Goal: Task Accomplishment & Management: Complete application form

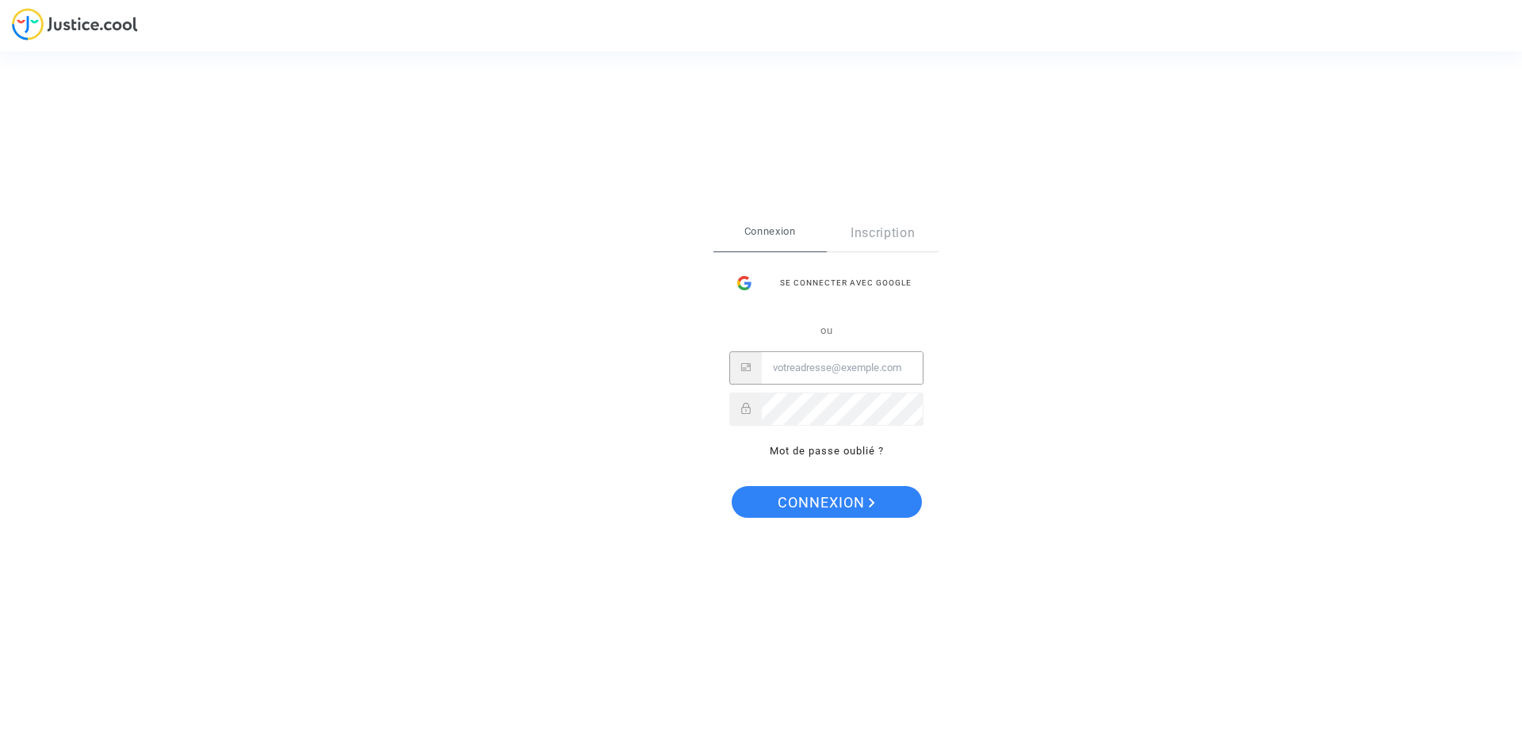
click at [832, 374] on input "Email" at bounding box center [842, 368] width 161 height 32
type input "[EMAIL_ADDRESS][DOMAIN_NAME]"
click at [821, 499] on span "Connexion" at bounding box center [827, 502] width 98 height 33
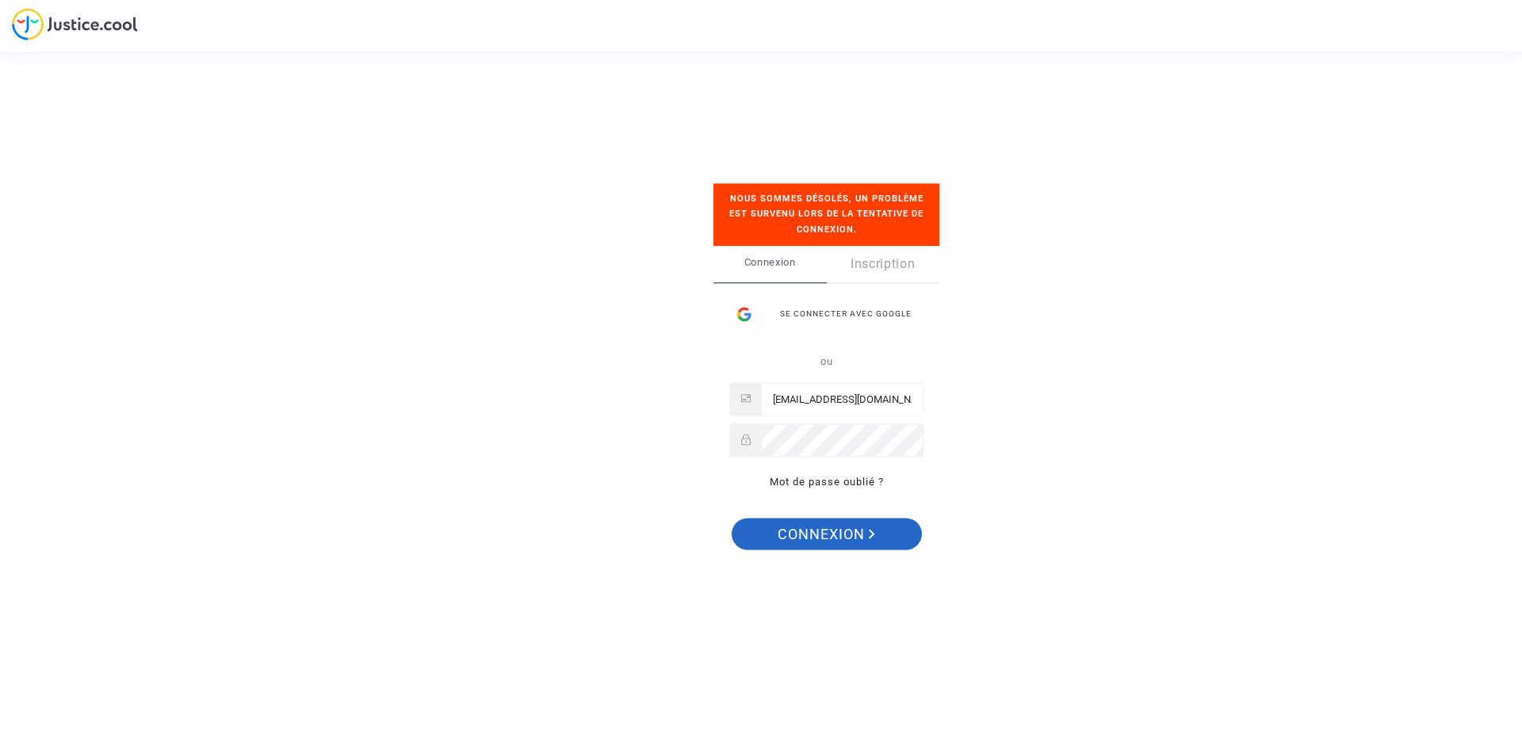
click at [843, 538] on span "Connexion" at bounding box center [827, 534] width 98 height 33
drag, startPoint x: 847, startPoint y: 534, endPoint x: 653, endPoint y: 706, distance: 259.5
click at [847, 534] on span "Connexion" at bounding box center [827, 534] width 98 height 33
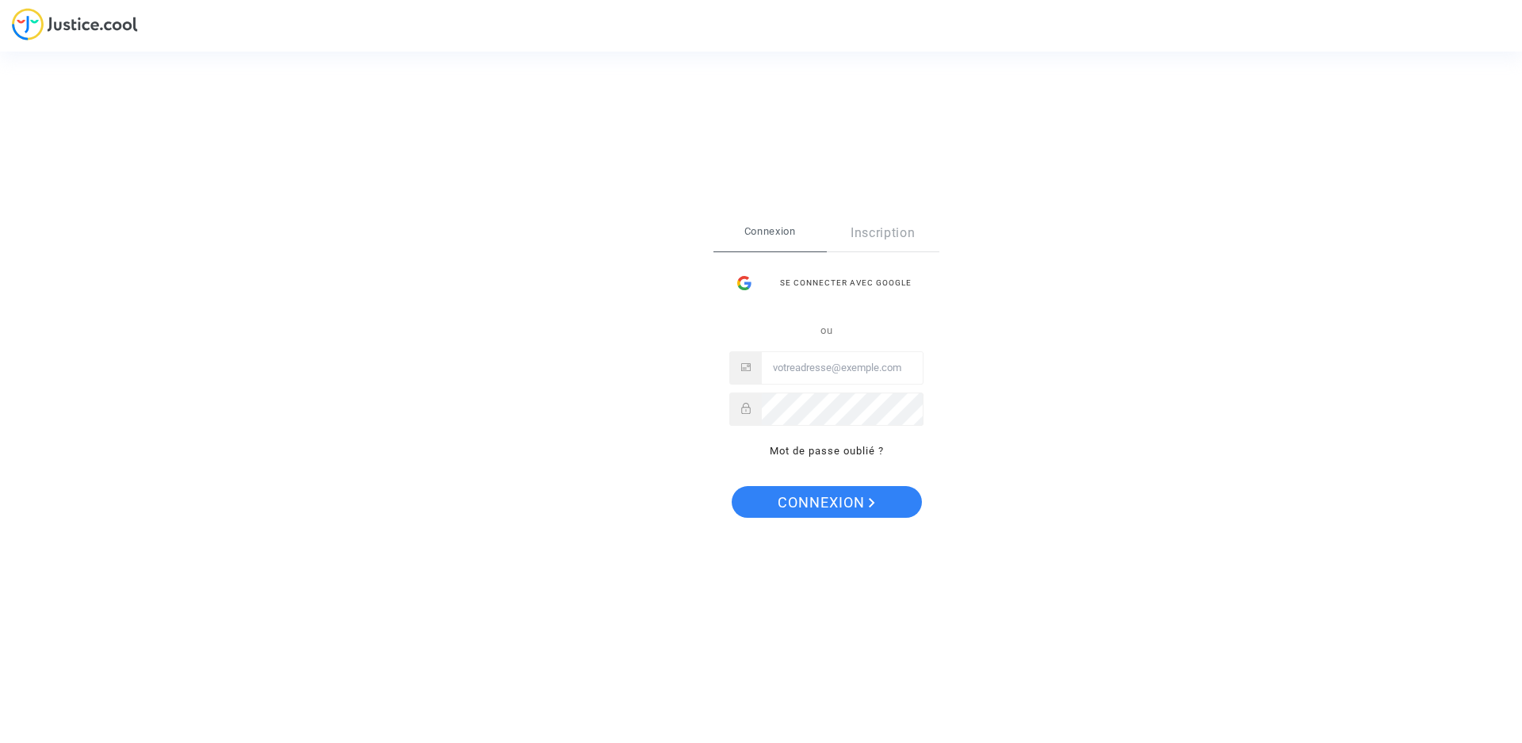
click at [876, 369] on input "Email" at bounding box center [842, 368] width 161 height 32
type input "[EMAIL_ADDRESS][DOMAIN_NAME]"
click at [732, 486] on button "Connexion" at bounding box center [827, 502] width 190 height 32
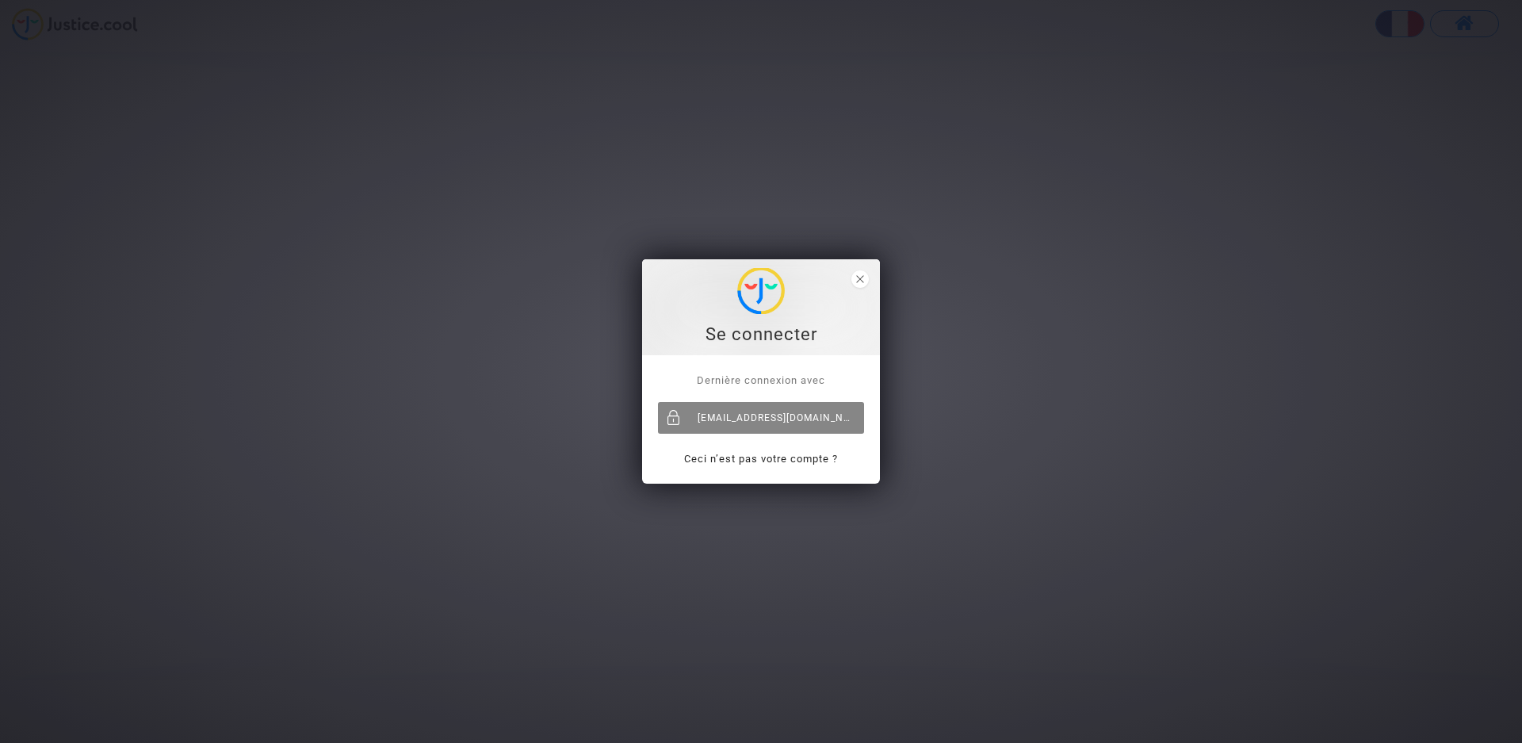
click at [760, 419] on div "[EMAIL_ADDRESS][DOMAIN_NAME]" at bounding box center [761, 418] width 206 height 32
click at [765, 413] on div "[EMAIL_ADDRESS][DOMAIN_NAME]" at bounding box center [761, 418] width 206 height 32
click at [750, 458] on link "Ceci n’est pas votre compte ?" at bounding box center [761, 459] width 154 height 12
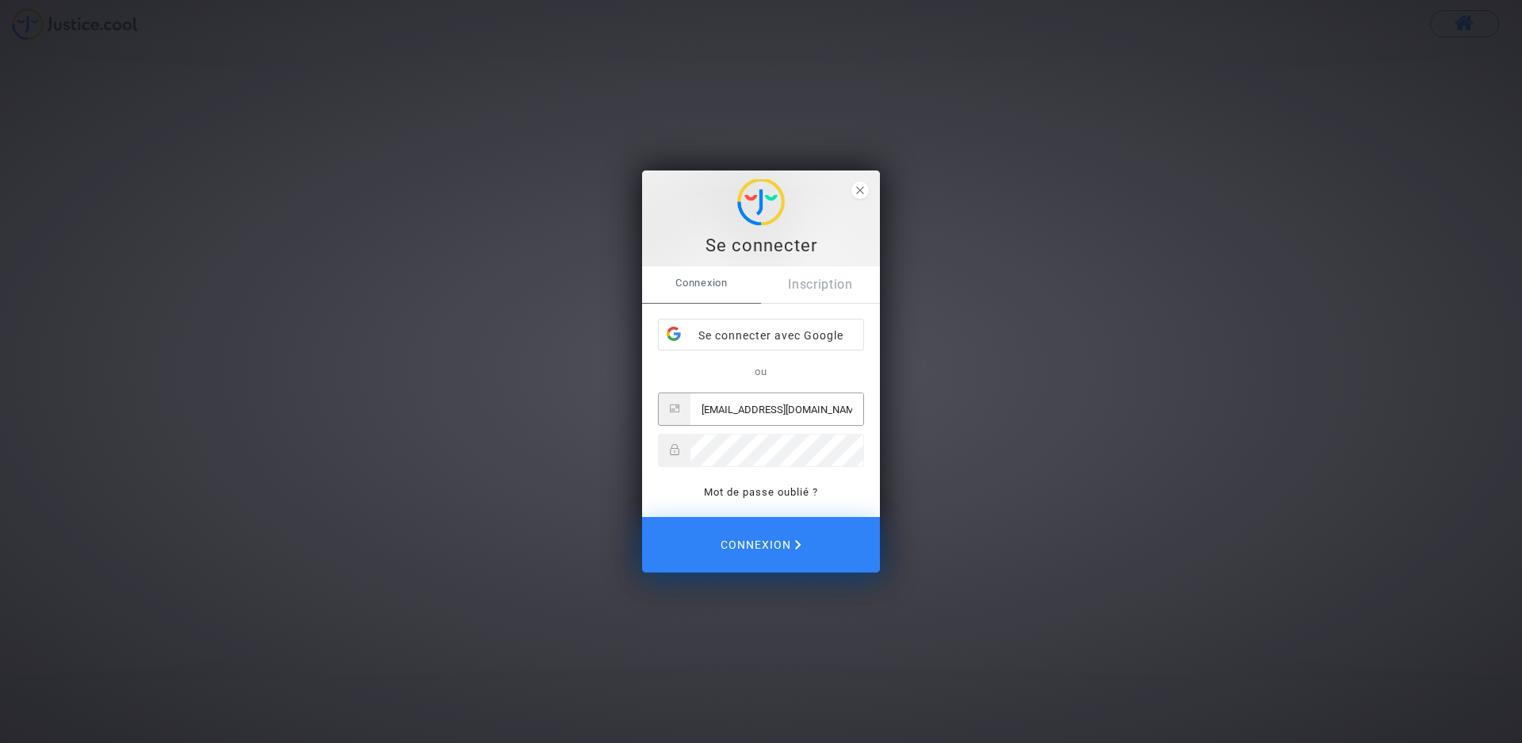
type input "[EMAIL_ADDRESS][DOMAIN_NAME]"
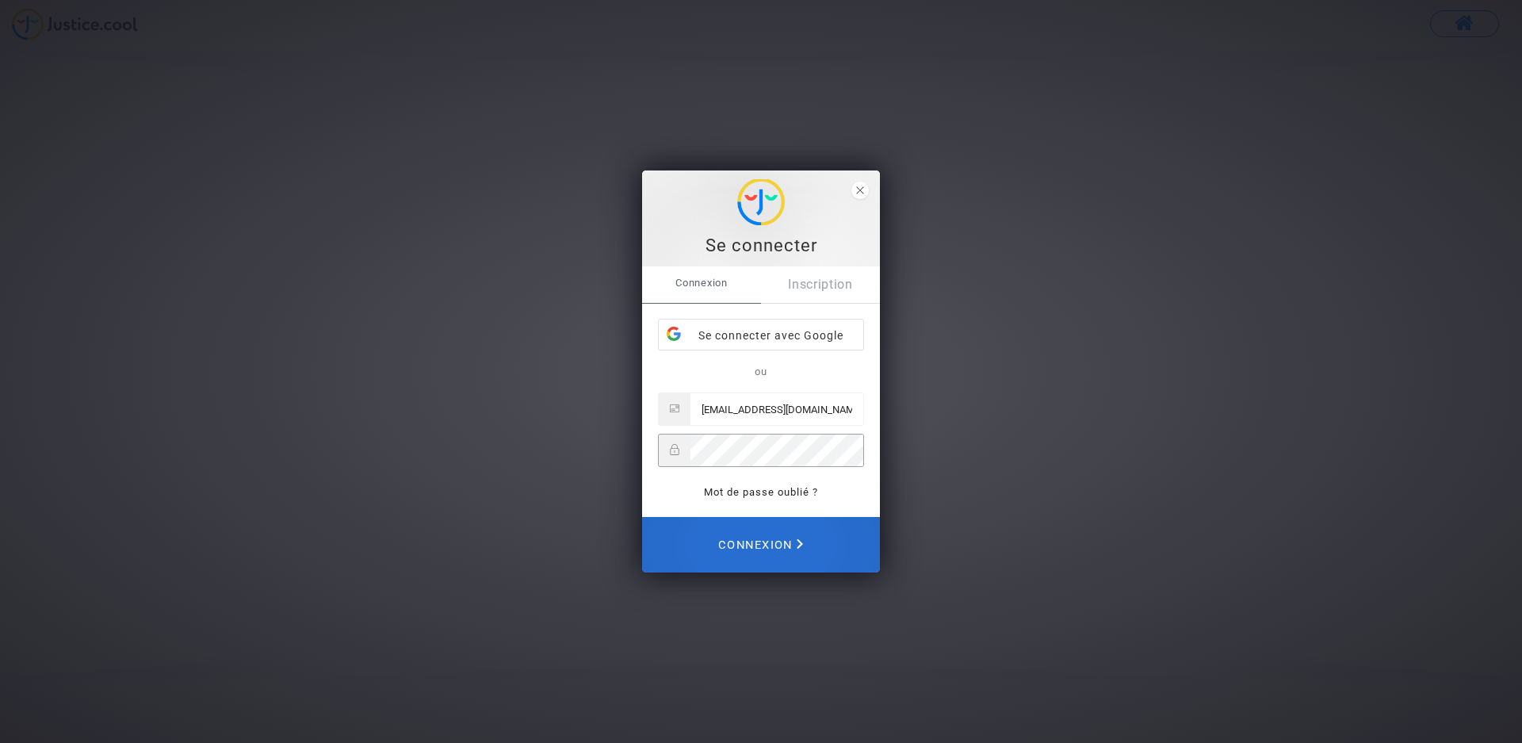
click at [763, 549] on span "Connexion" at bounding box center [760, 544] width 85 height 35
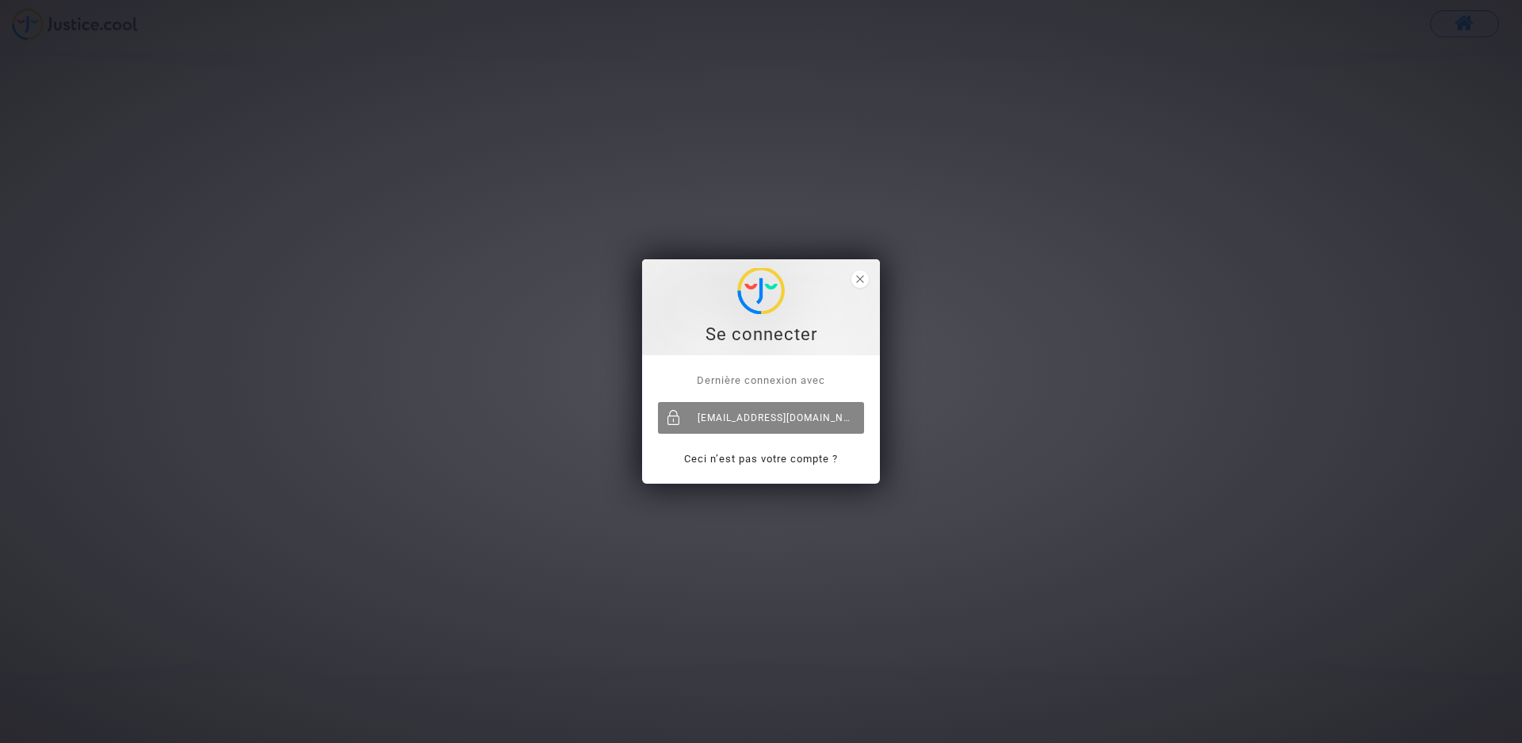
click at [805, 431] on div "[EMAIL_ADDRESS][DOMAIN_NAME]" at bounding box center [761, 418] width 206 height 32
click at [855, 275] on span "close" at bounding box center [859, 278] width 17 height 17
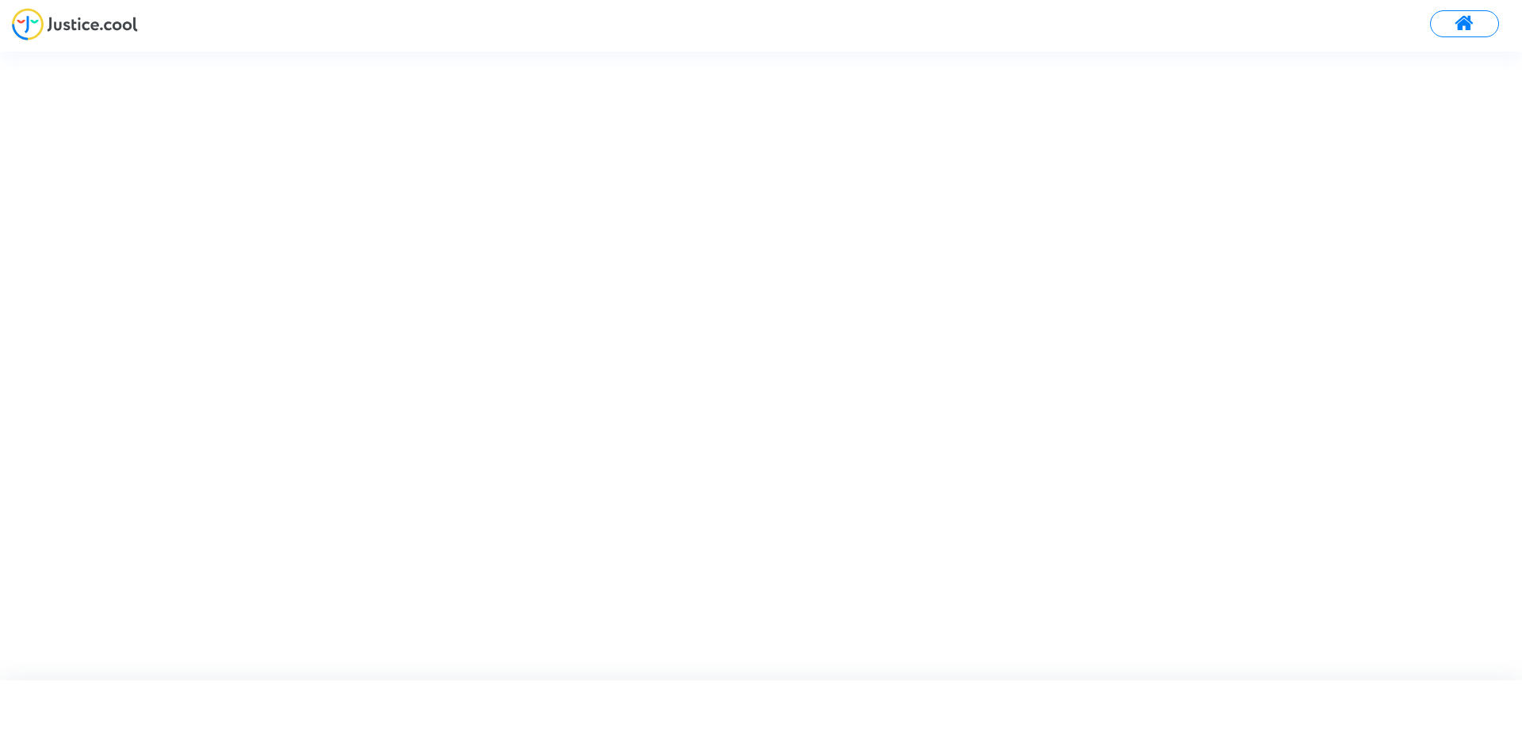
click at [113, 28] on img at bounding box center [75, 24] width 126 height 33
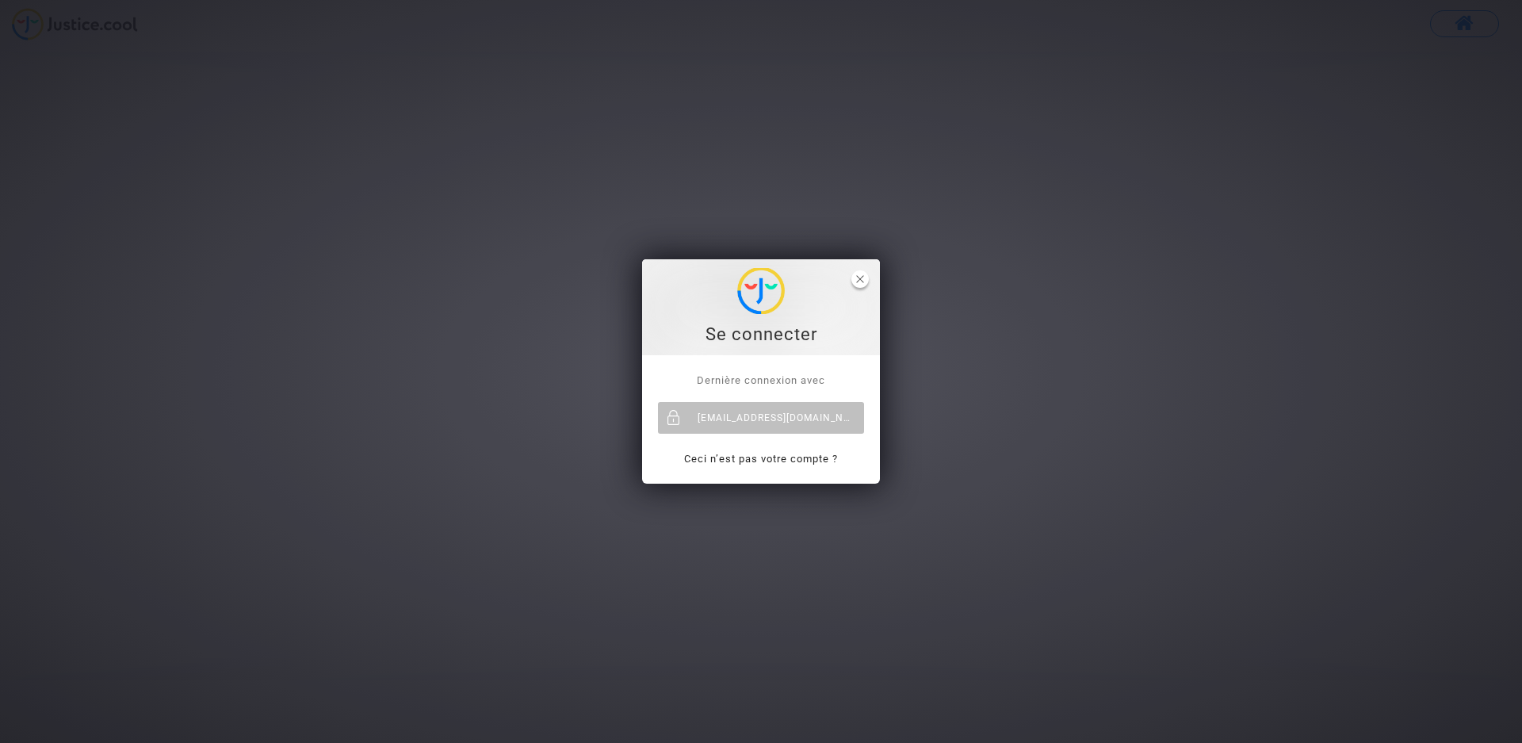
click at [855, 276] on span "close" at bounding box center [859, 278] width 17 height 17
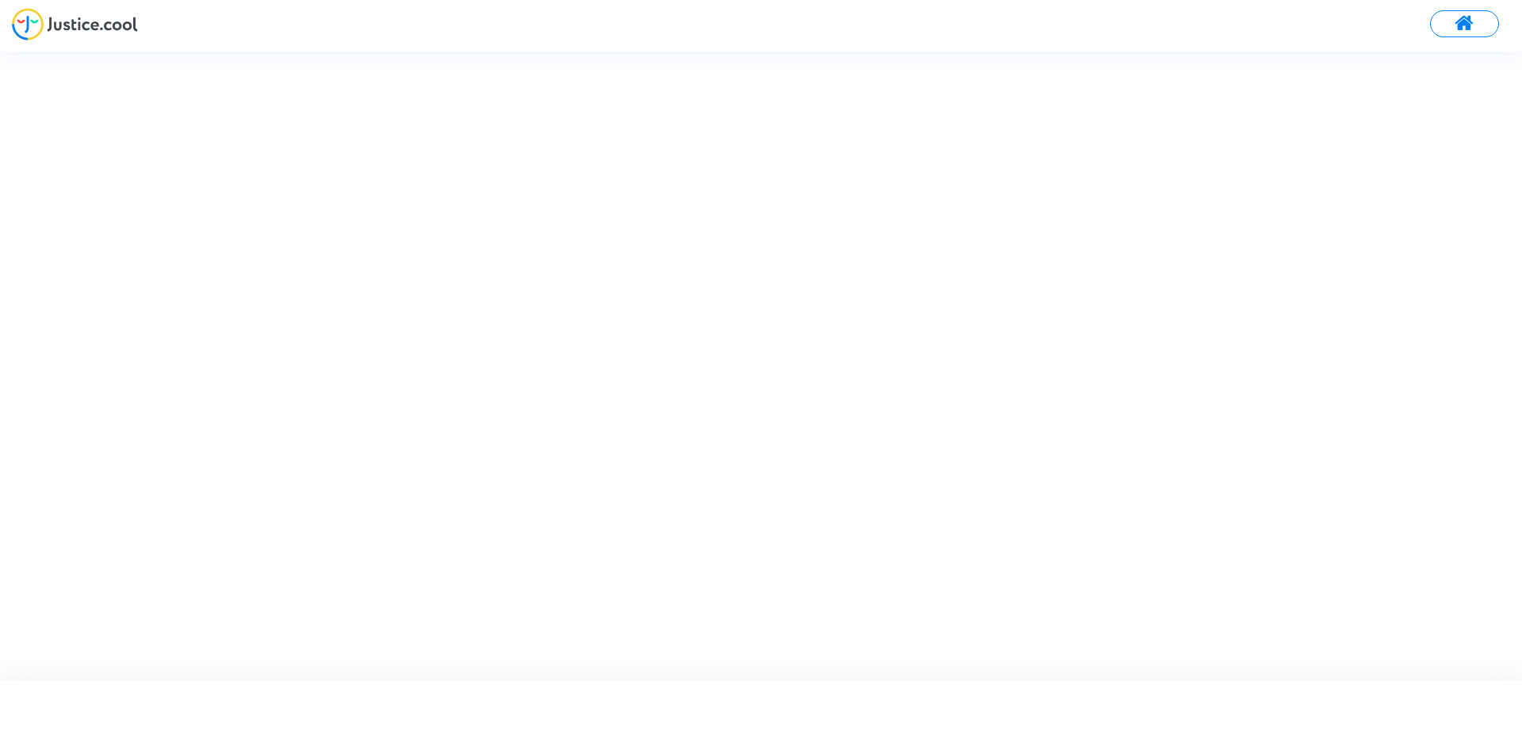
drag, startPoint x: 1468, startPoint y: 22, endPoint x: 1458, endPoint y: 26, distance: 11.0
click at [1468, 22] on span at bounding box center [1465, 23] width 20 height 21
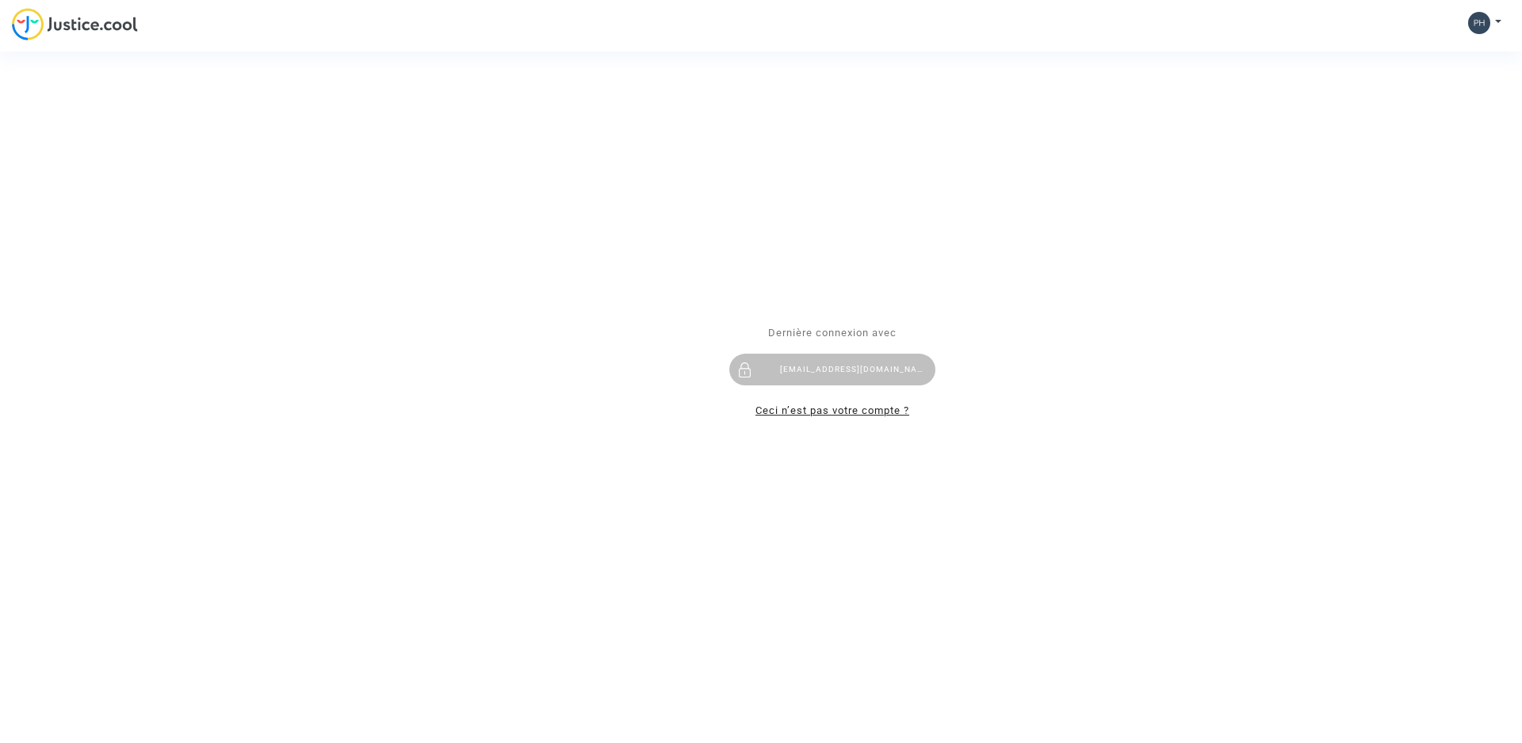
click at [801, 416] on link "Ceci n’est pas votre compte ?" at bounding box center [833, 410] width 154 height 12
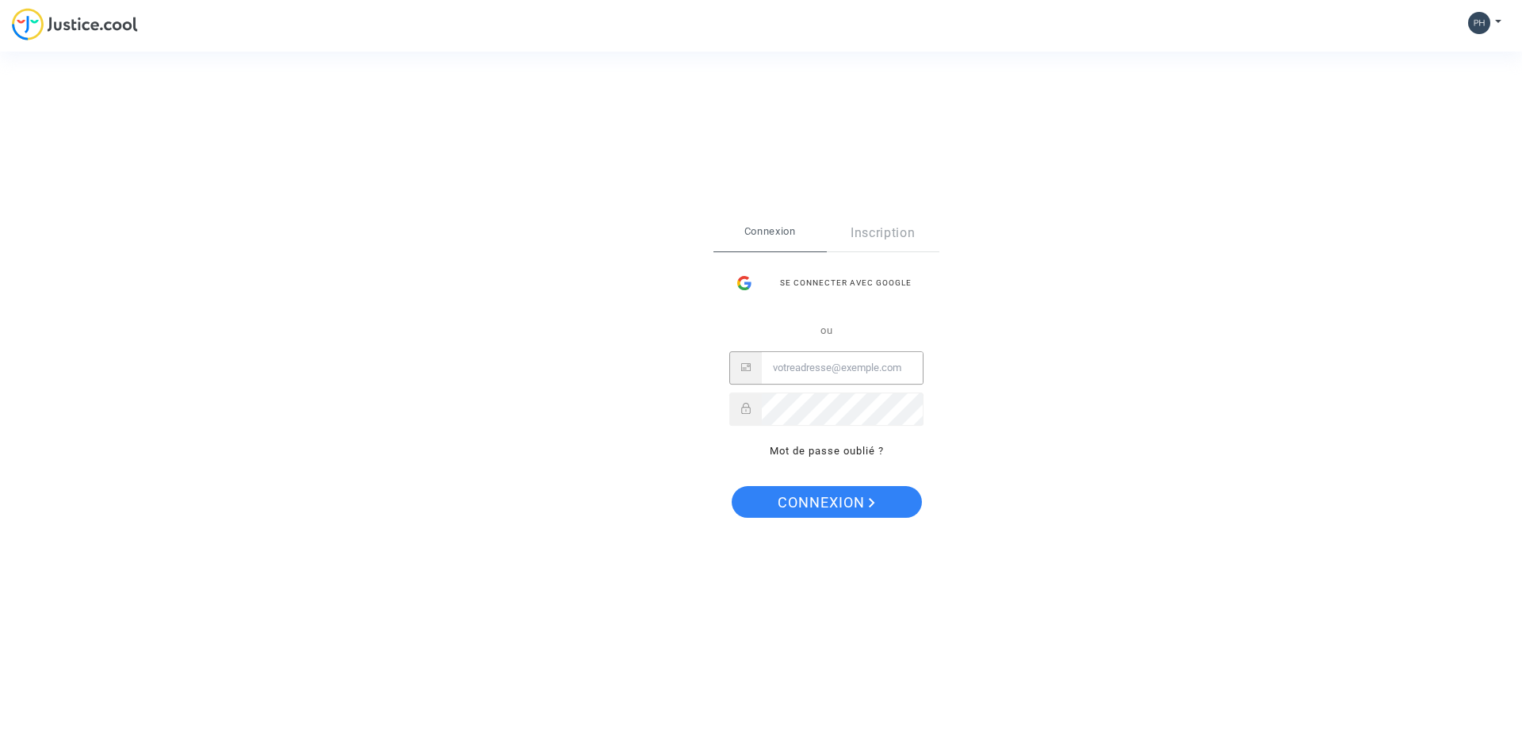
click at [820, 369] on input "Email" at bounding box center [842, 368] width 161 height 32
type input "[EMAIL_ADDRESS][DOMAIN_NAME]"
click at [839, 503] on span "Connexion" at bounding box center [827, 502] width 98 height 33
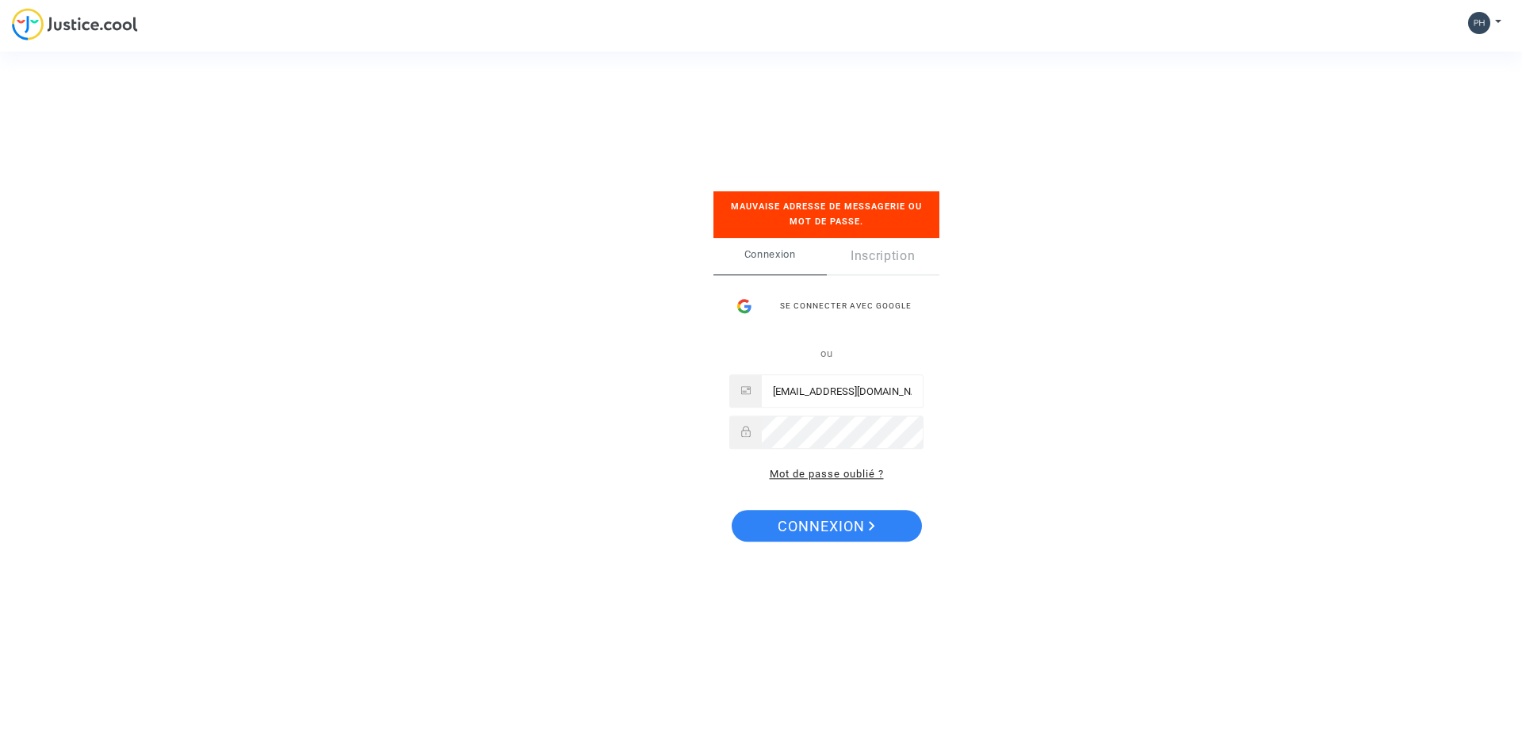
click at [821, 470] on link "Mot de passe oublié ?" at bounding box center [827, 475] width 114 height 12
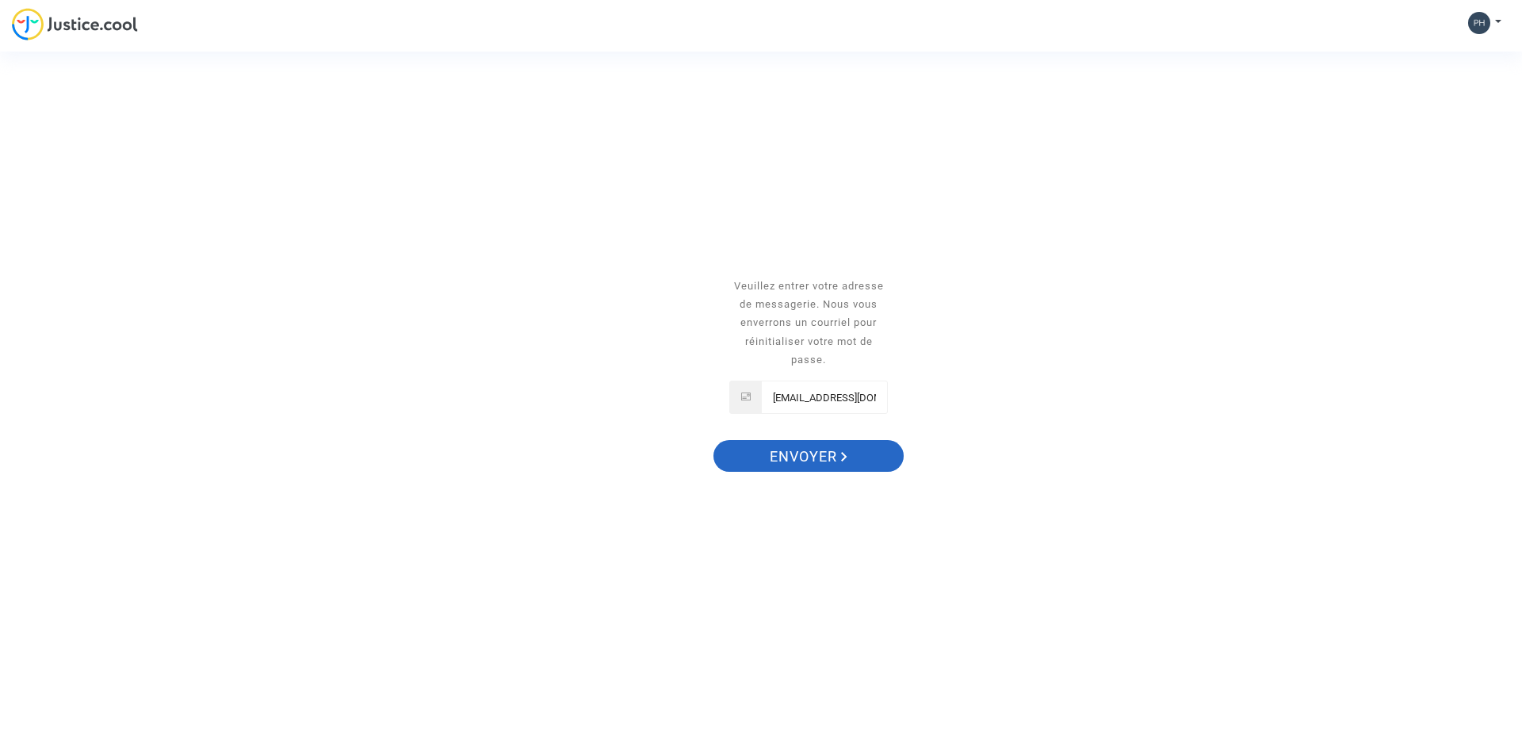
click at [811, 451] on span "Envoyer" at bounding box center [809, 456] width 78 height 33
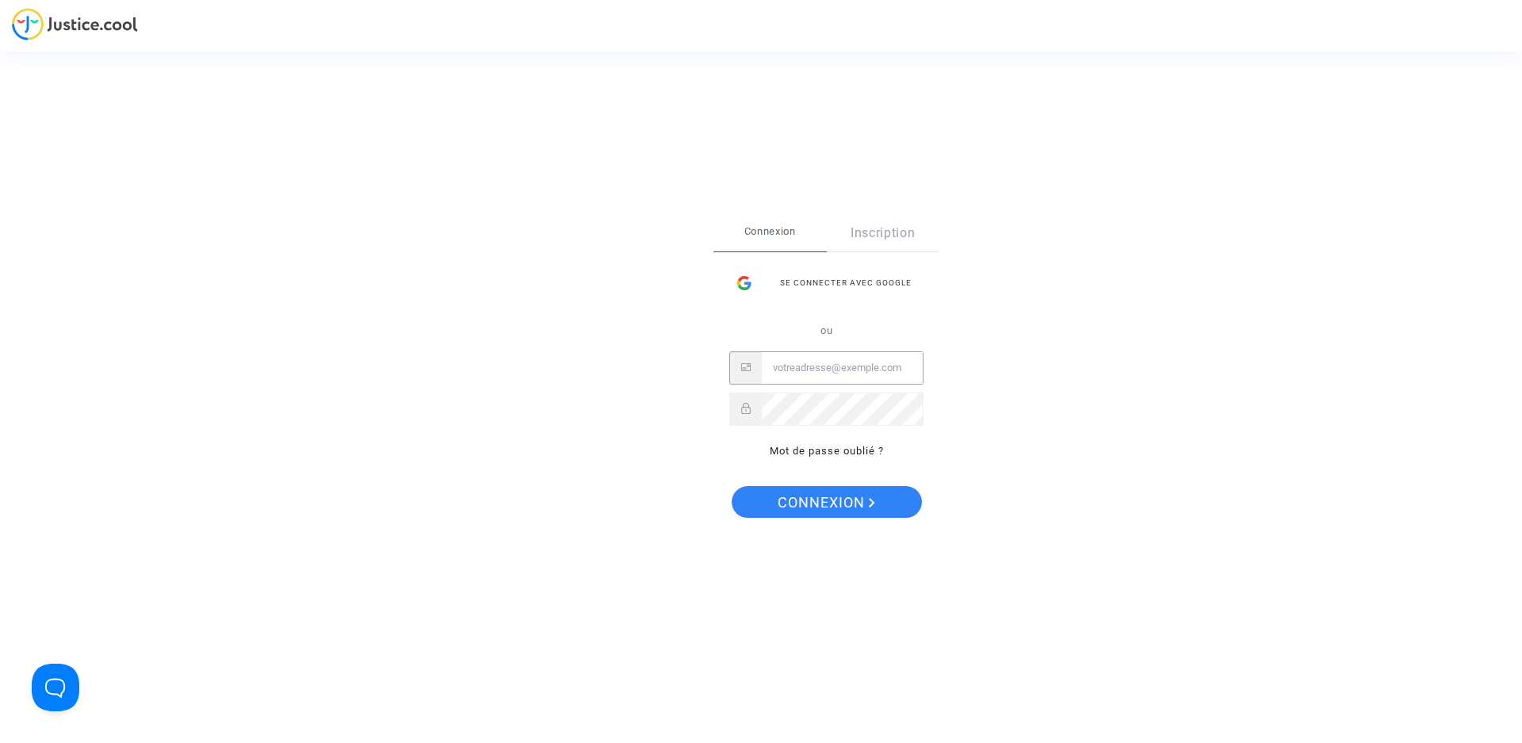
click at [839, 363] on input "Email" at bounding box center [842, 368] width 161 height 32
type input "[EMAIL_ADDRESS][DOMAIN_NAME]"
click at [826, 507] on span "Connexion" at bounding box center [827, 502] width 98 height 33
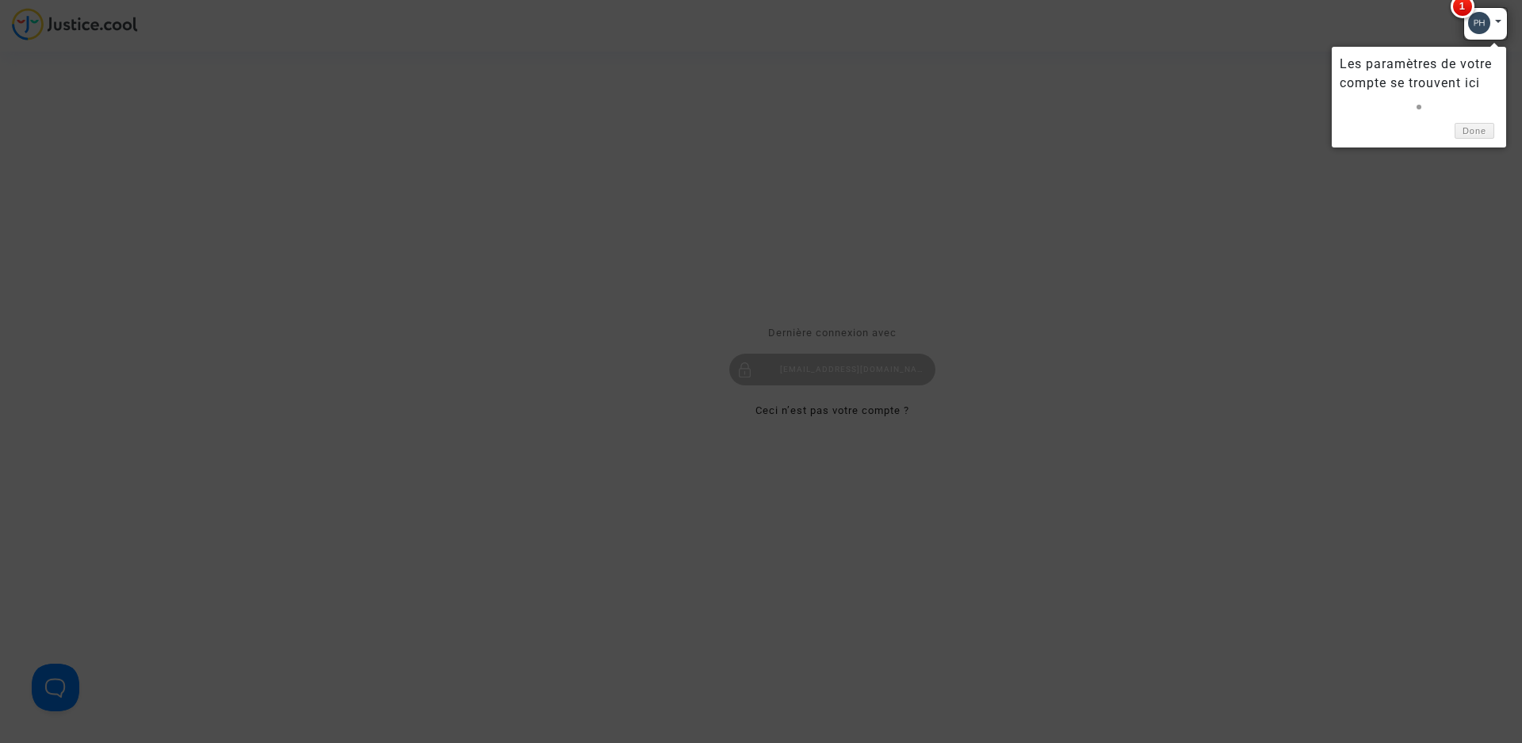
click at [1499, 20] on div at bounding box center [1485, 23] width 44 height 33
click at [978, 179] on div at bounding box center [761, 371] width 1522 height 743
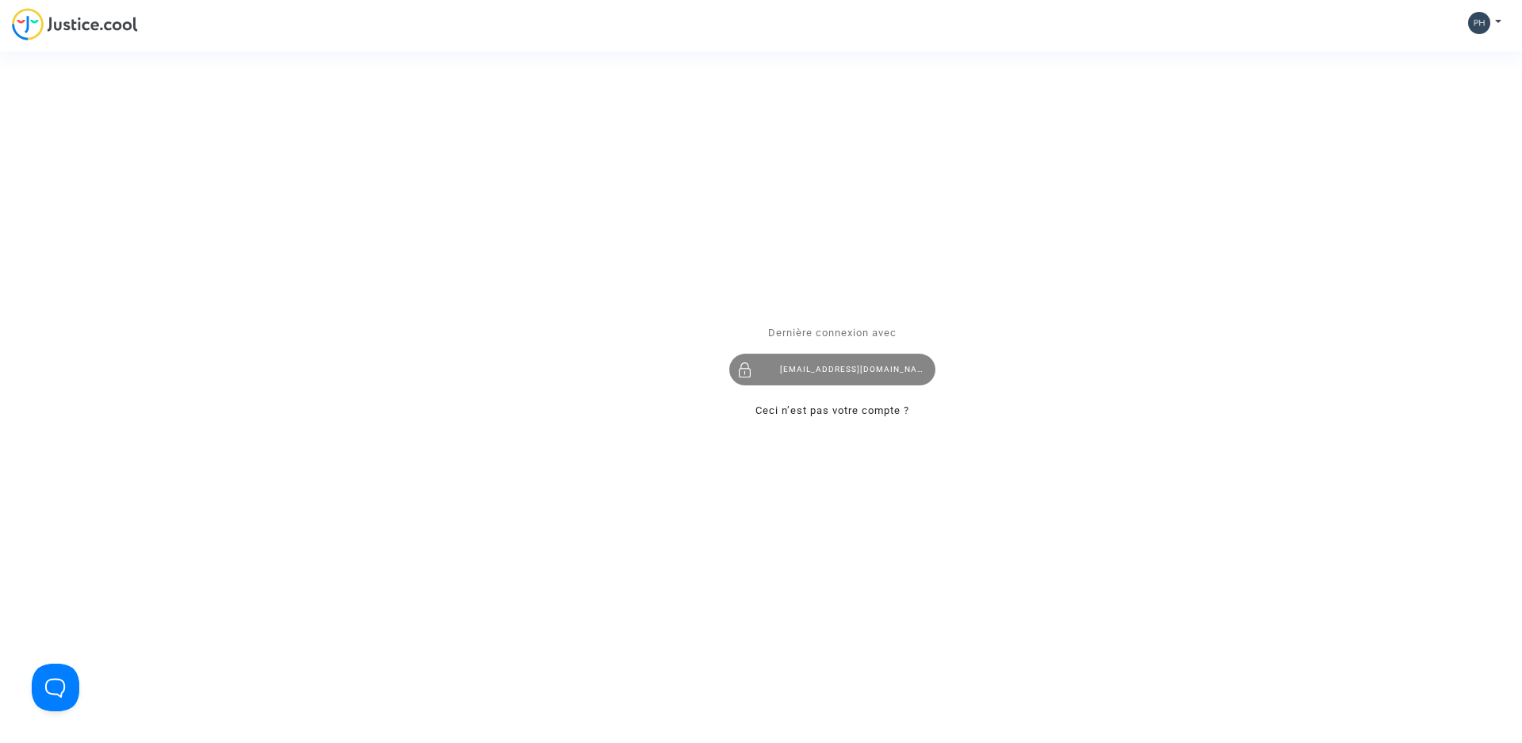
click at [814, 360] on div "[EMAIL_ADDRESS][DOMAIN_NAME]" at bounding box center [832, 370] width 206 height 32
